Goal: Transaction & Acquisition: Purchase product/service

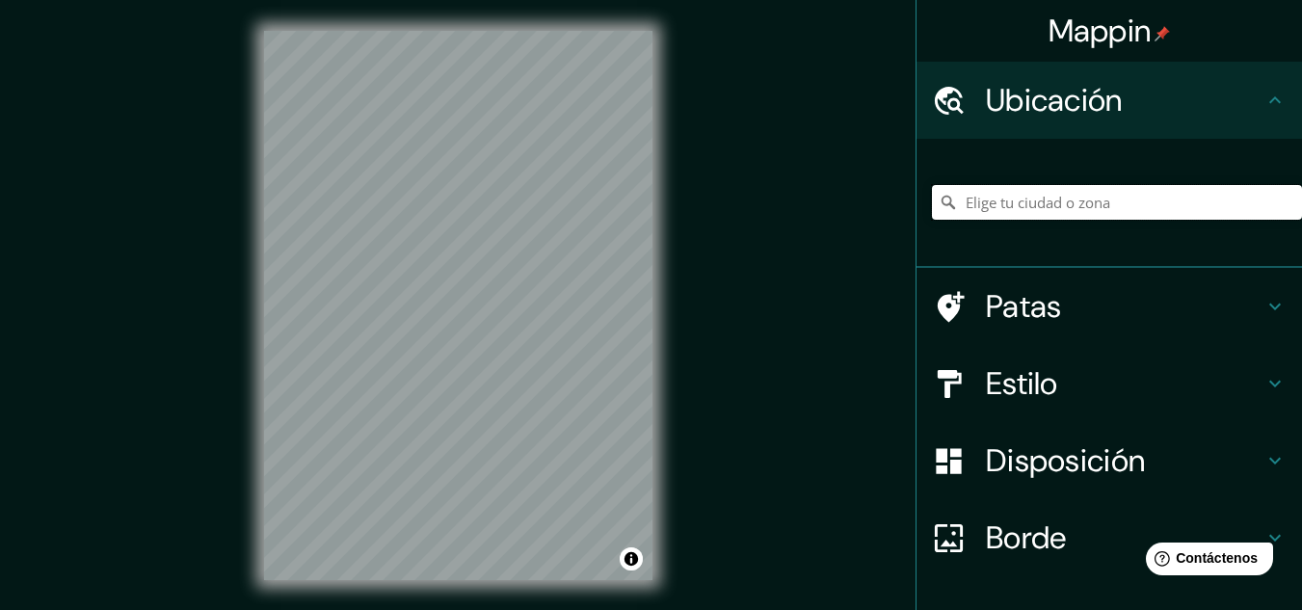
click at [1011, 210] on input "Elige tu ciudad o zona" at bounding box center [1117, 202] width 370 height 35
paste input "[PERSON_NAME], [GEOGRAPHIC_DATA]"
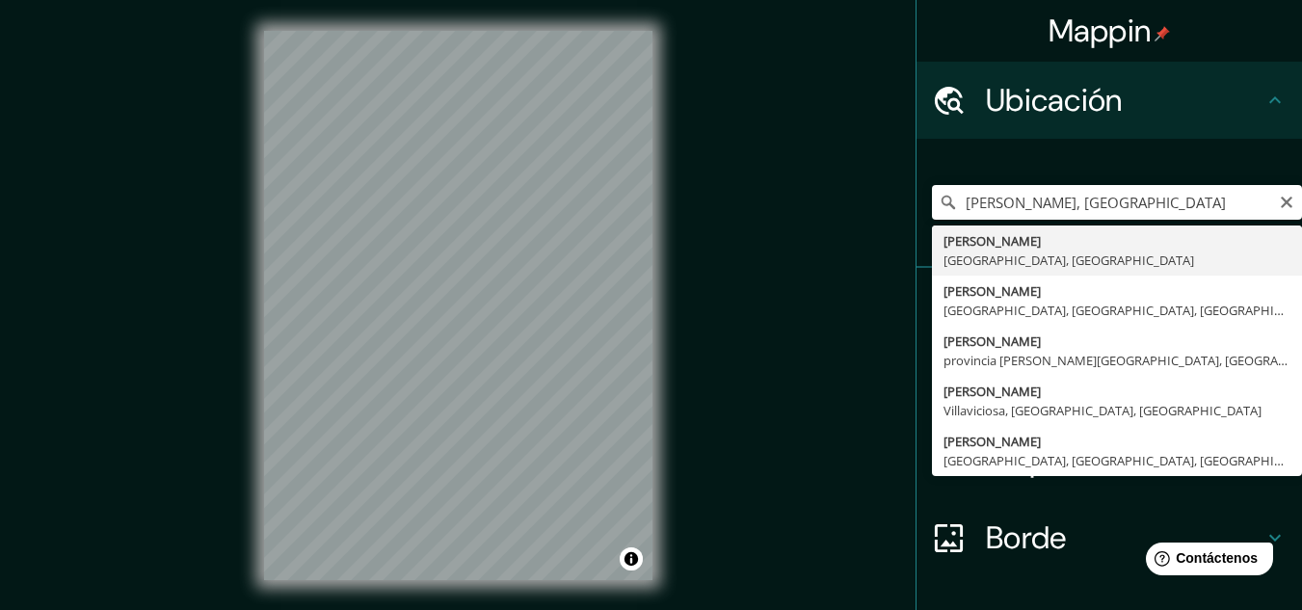
type input "[GEOGRAPHIC_DATA], [GEOGRAPHIC_DATA], [GEOGRAPHIC_DATA]"
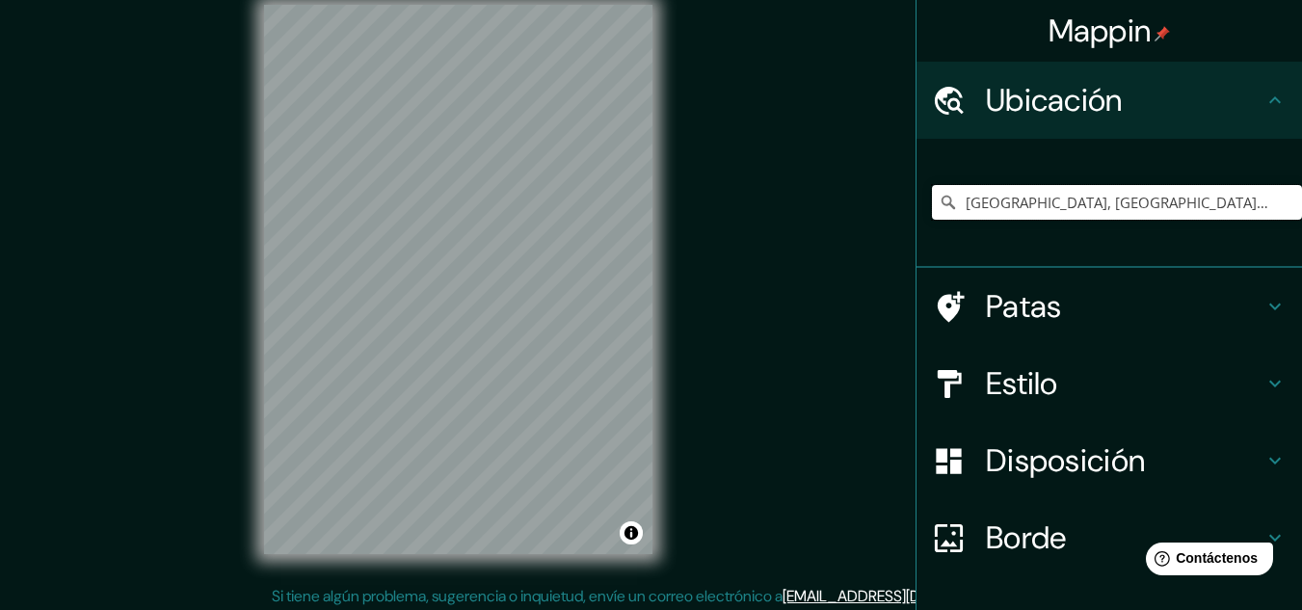
scroll to position [32, 0]
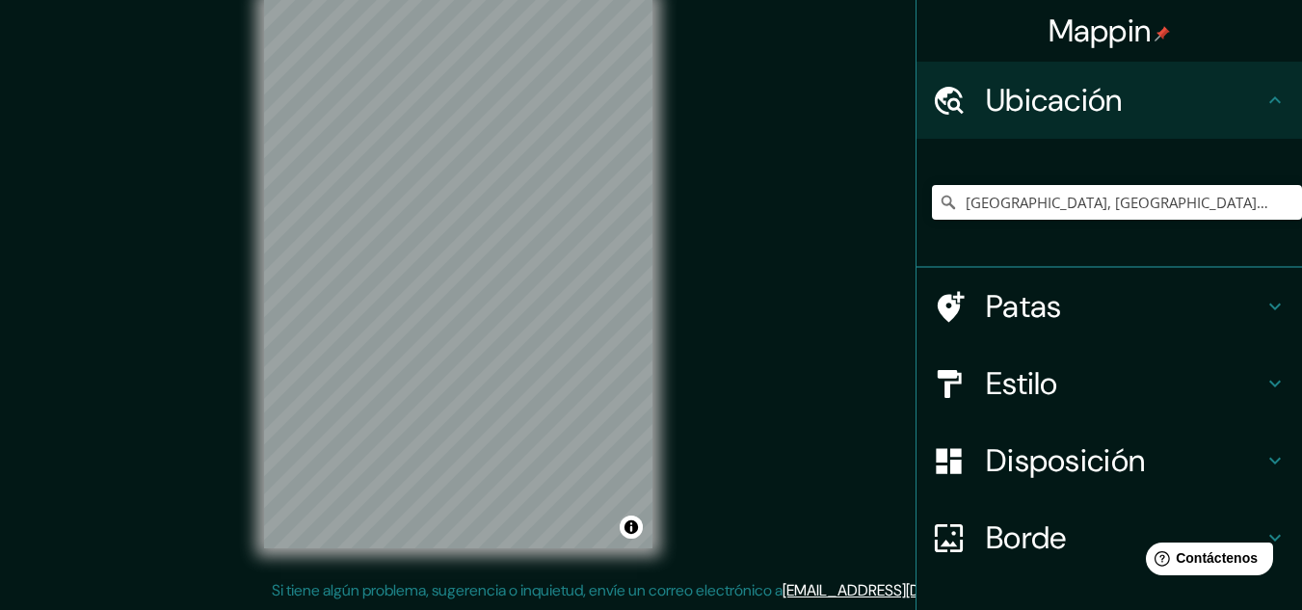
click at [1044, 404] on div "Estilo" at bounding box center [1110, 383] width 386 height 77
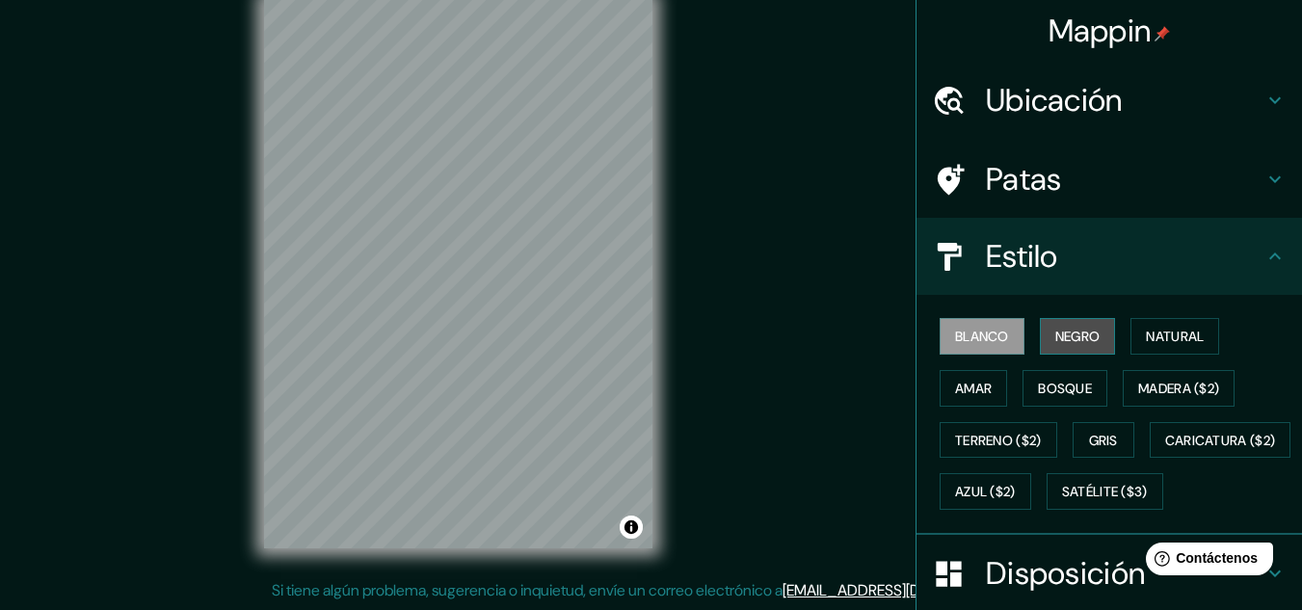
click at [1087, 342] on font "Negro" at bounding box center [1078, 336] width 45 height 17
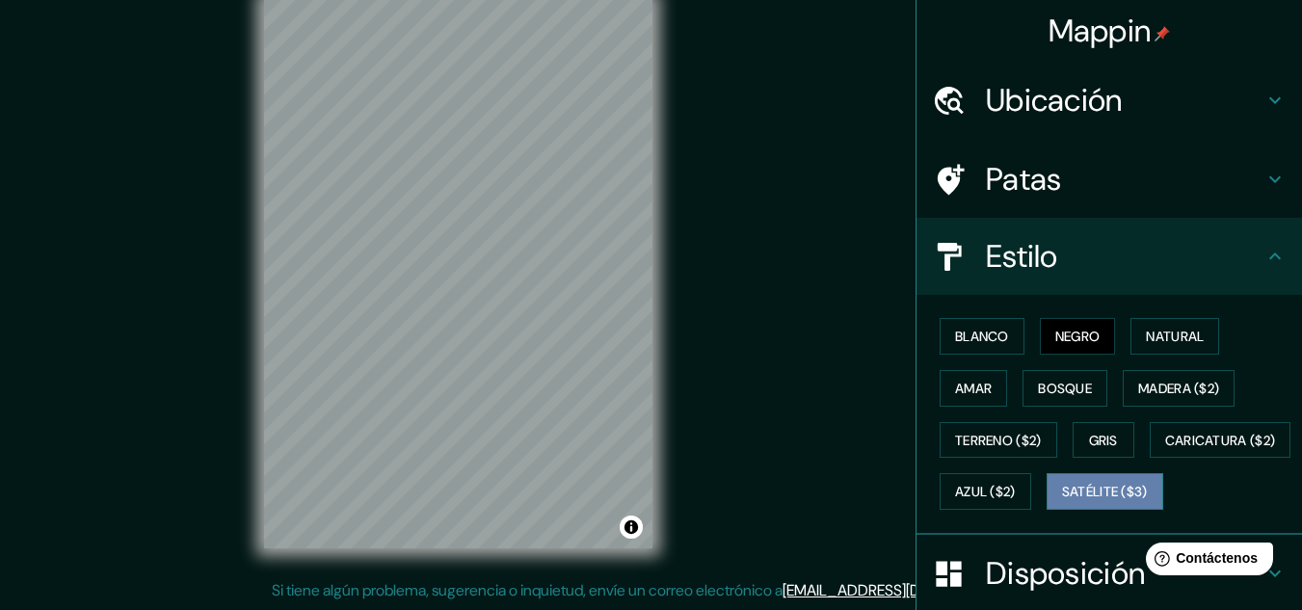
click at [1062, 501] on font "Satélite ($3)" at bounding box center [1105, 492] width 86 height 17
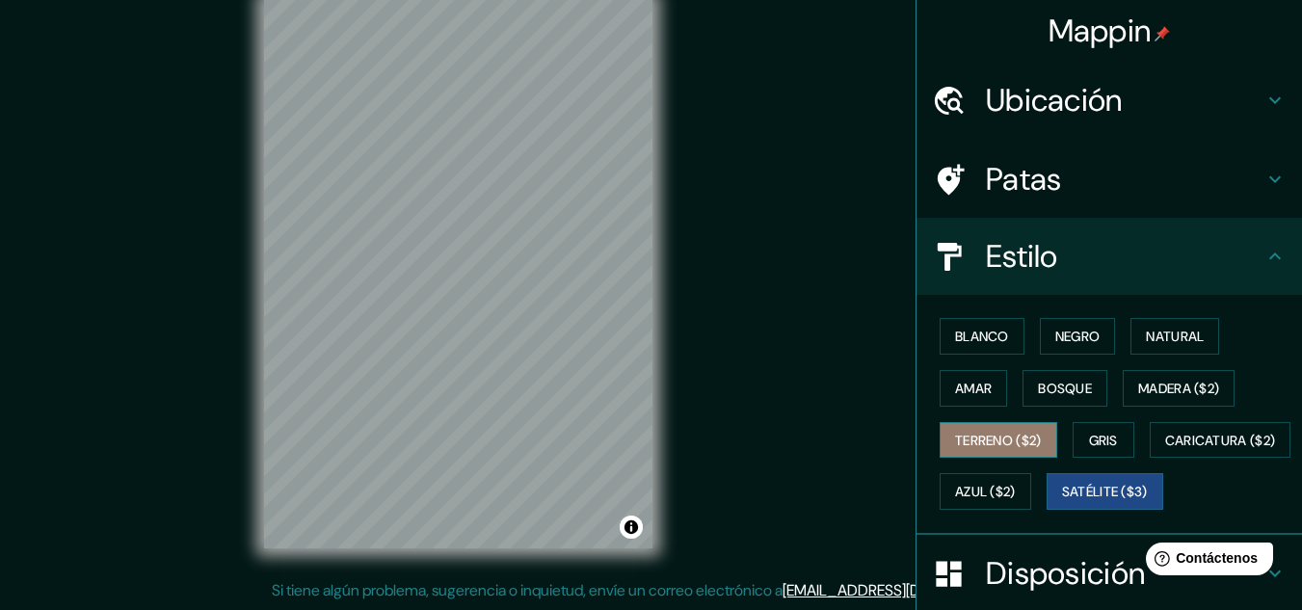
click at [996, 442] on font "Terreno ($2)" at bounding box center [998, 440] width 87 height 17
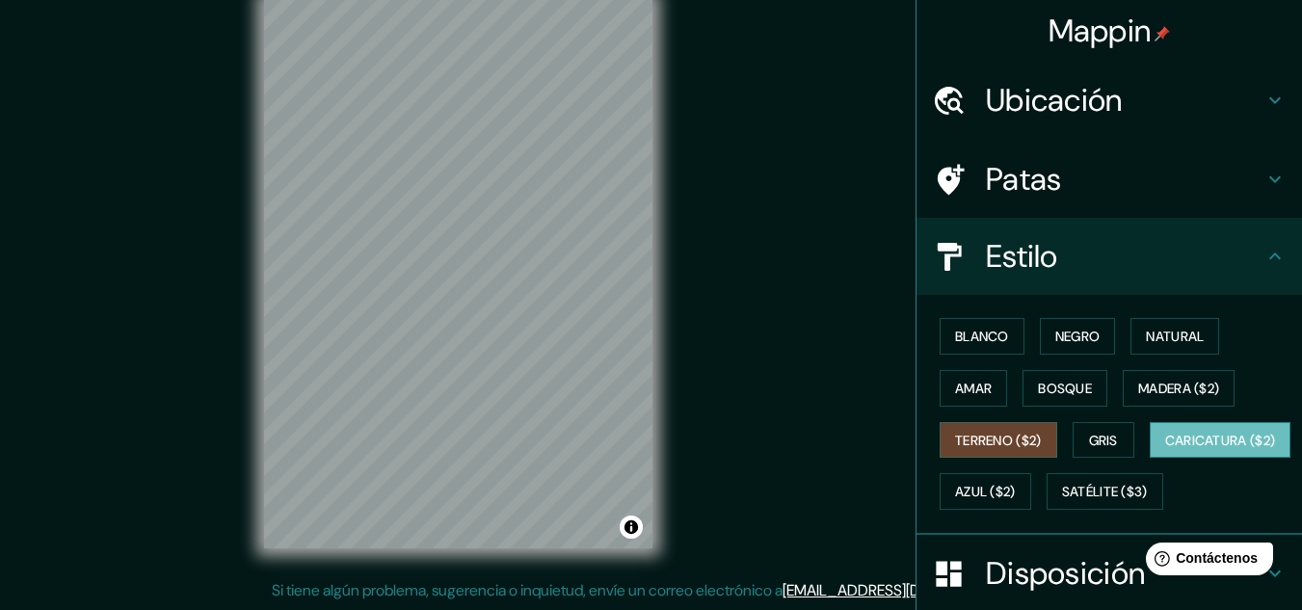
click at [1150, 459] on button "Caricatura ($2)" at bounding box center [1221, 440] width 142 height 37
click at [1016, 501] on font "Azul ($2)" at bounding box center [985, 491] width 61 height 25
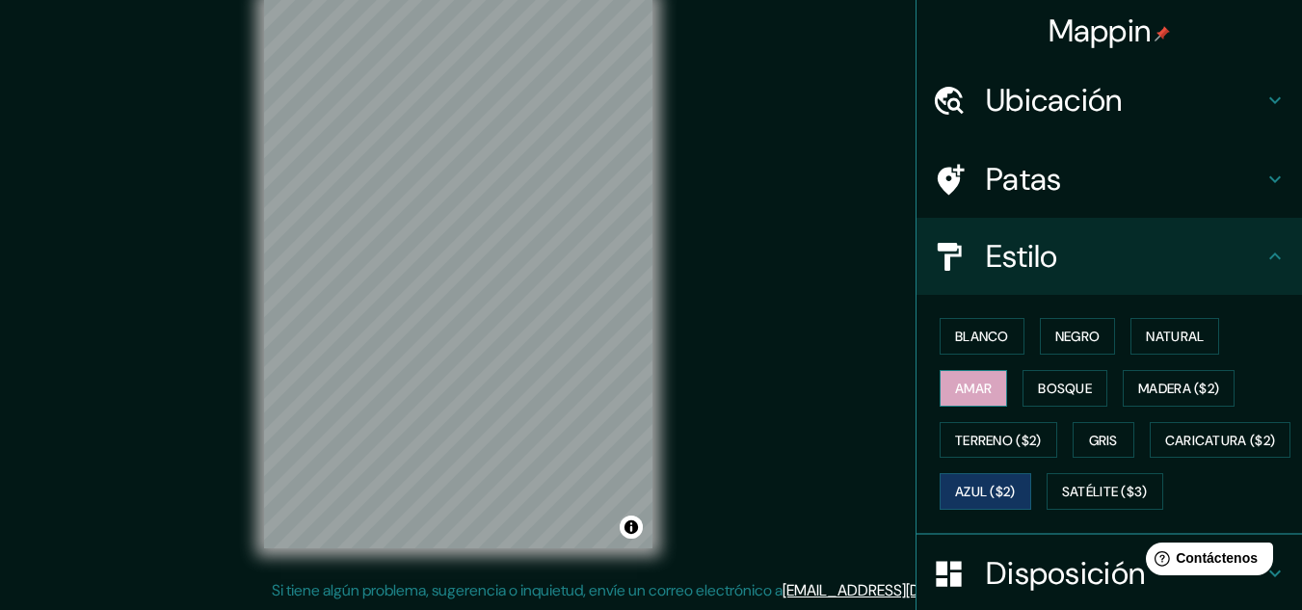
click at [969, 389] on font "Amar" at bounding box center [973, 388] width 37 height 17
